Goal: Obtain resource: Download file/media

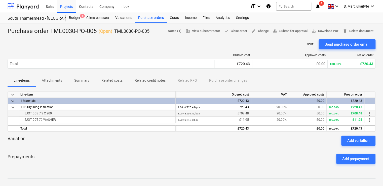
drag, startPoint x: 80, startPoint y: 113, endPoint x: 23, endPoint y: 115, distance: 56.7
click at [23, 115] on div "EJOT DDS 7.3 X 200" at bounding box center [96, 113] width 153 height 6
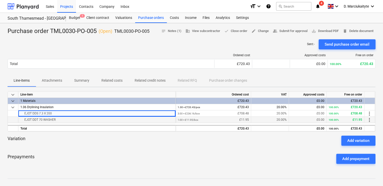
copy div "EJOT DDS 7.3 X 200"
click at [61, 120] on div "EJOT DDT 70 WASHER" at bounding box center [96, 120] width 153 height 6
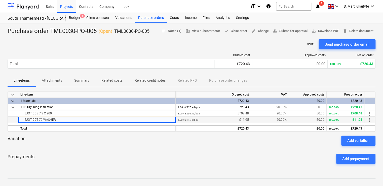
drag, startPoint x: 65, startPoint y: 119, endPoint x: 19, endPoint y: 121, distance: 45.3
click at [19, 121] on div "EJOT DDT 70 WASHER" at bounding box center [96, 120] width 157 height 6
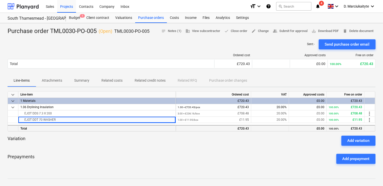
copy div "EJOT DDT 70 WASHER"
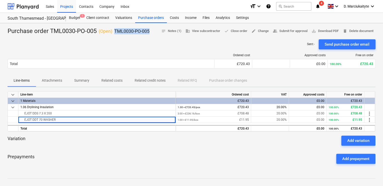
drag, startPoint x: 152, startPoint y: 32, endPoint x: 115, endPoint y: 31, distance: 37.5
click at [115, 31] on div "Purchase order TML0030-PO-005 ( Open ) TML0030-PO-005 notes Notes (1) business …" at bounding box center [192, 31] width 368 height 8
copy p "TML0030-PO-005"
drag, startPoint x: 53, startPoint y: 79, endPoint x: 56, endPoint y: 83, distance: 5.4
click at [53, 79] on p "Attachments" at bounding box center [52, 80] width 20 height 5
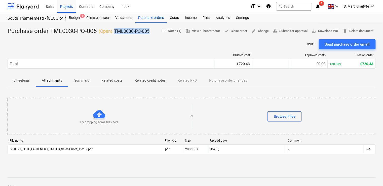
click at [87, 80] on p "Summary" at bounding box center [81, 80] width 15 height 5
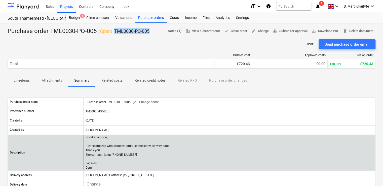
scroll to position [101, 0]
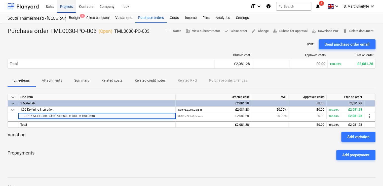
click at [68, 7] on div "Projects" at bounding box center [66, 6] width 19 height 13
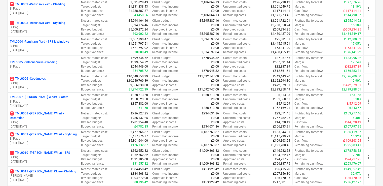
scroll to position [227, 0]
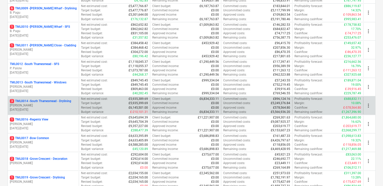
click at [36, 111] on div "3 TML0014 - [GEOGRAPHIC_DATA] - Drylining [PERSON_NAME] [DATE] - [DATE]" at bounding box center [43, 105] width 71 height 17
click at [39, 100] on p "3 TML0014 - [GEOGRAPHIC_DATA] - Drylining" at bounding box center [40, 101] width 61 height 4
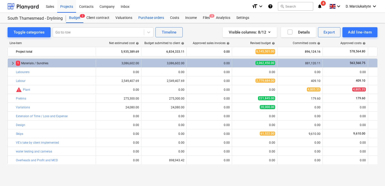
click at [156, 18] on div "Purchase orders" at bounding box center [151, 18] width 32 height 10
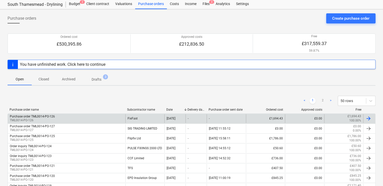
scroll to position [25, 0]
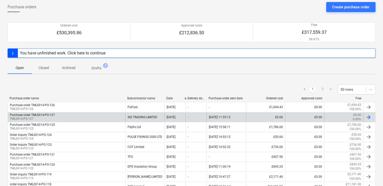
click at [102, 118] on div "Purchase order TML0014-PO-127 TML0014-PO-127" at bounding box center [67, 117] width 118 height 9
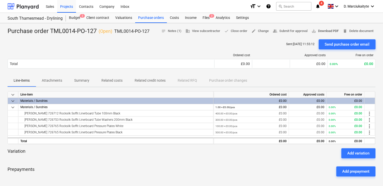
click at [318, 31] on span "save_alt Download PDF" at bounding box center [325, 31] width 27 height 6
click at [112, 120] on div "[PERSON_NAME] 728753 Rocksilk Soffit Linerboard Tube Washers 200mm Black" at bounding box center [115, 120] width 191 height 6
